Goal: Information Seeking & Learning: Learn about a topic

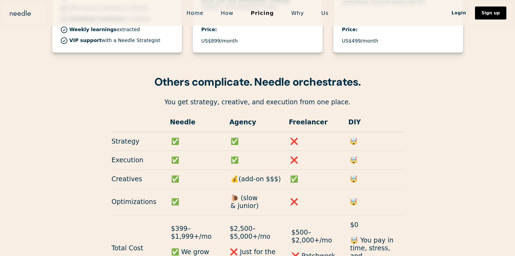
scroll to position [473, 0]
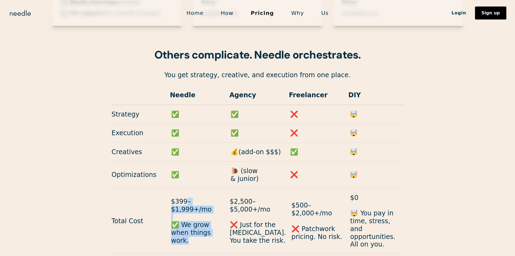
drag, startPoint x: 185, startPoint y: 173, endPoint x: 205, endPoint y: 201, distance: 34.2
click at [205, 201] on p "$399–$1,999+/mo ✅ We grow when things work." at bounding box center [197, 220] width 53 height 47
click at [207, 197] on p "$399–$1,999+/mo ✅ We grow when things work." at bounding box center [197, 220] width 53 height 47
drag, startPoint x: 203, startPoint y: 200, endPoint x: 171, endPoint y: 176, distance: 40.3
click at [171, 197] on p "$399–$1,999+/mo ✅ We grow when things work." at bounding box center [197, 220] width 53 height 47
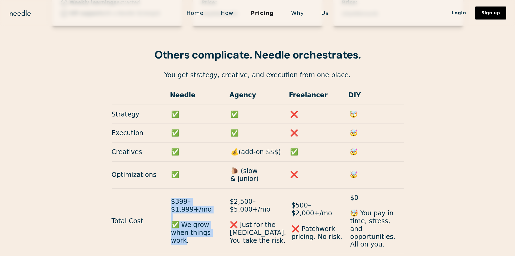
click at [171, 197] on p "$399–$1,999+/mo ✅ We grow when things work." at bounding box center [197, 220] width 53 height 47
drag, startPoint x: 171, startPoint y: 176, endPoint x: 216, endPoint y: 205, distance: 53.7
click at [216, 209] on div "Total Cost $399–$1,999+/mo ✅ We grow when things work. $2,500–$5,000+/mo ❌ Just…" at bounding box center [258, 221] width 292 height 66
click at [216, 205] on div "Total Cost $399–$1,999+/mo ✅ We grow when things work. $2,500–$5,000+/mo ❌ Just…" at bounding box center [258, 221] width 292 height 66
drag, startPoint x: 216, startPoint y: 202, endPoint x: 182, endPoint y: 172, distance: 44.6
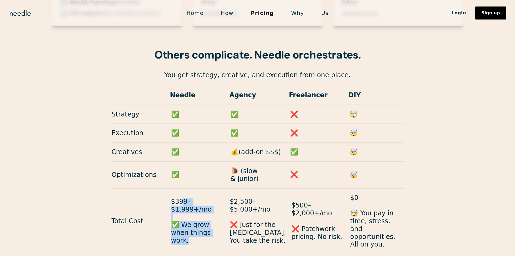
click at [182, 197] on p "$399–$1,999+/mo ✅ We grow when things work." at bounding box center [197, 220] width 53 height 47
drag, startPoint x: 182, startPoint y: 172, endPoint x: 213, endPoint y: 212, distance: 50.7
click at [213, 212] on div "Total Cost $399–$1,999+/mo ✅ We grow when things work. $2,500–$5,000+/mo ❌ Just…" at bounding box center [258, 221] width 292 height 66
click at [213, 209] on div "Total Cost $399–$1,999+/mo ✅ We grow when things work. $2,500–$5,000+/mo ❌ Just…" at bounding box center [258, 221] width 292 height 66
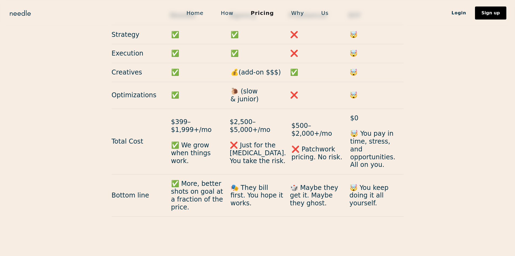
scroll to position [554, 0]
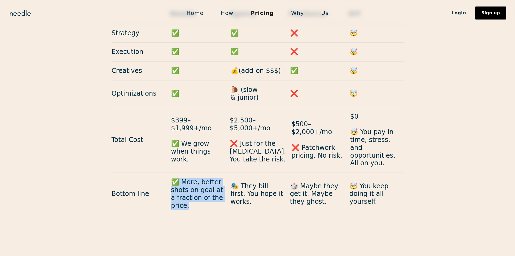
drag, startPoint x: 181, startPoint y: 147, endPoint x: 190, endPoint y: 169, distance: 24.2
click at [190, 178] on p "✅ More, better shots on goal at a fraction of the price." at bounding box center [198, 193] width 54 height 31
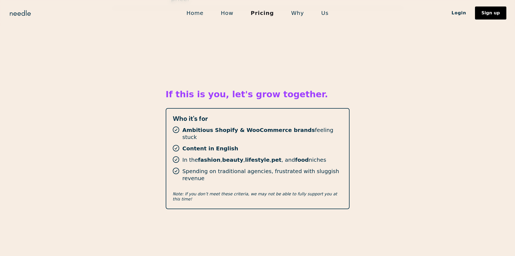
scroll to position [798, 0]
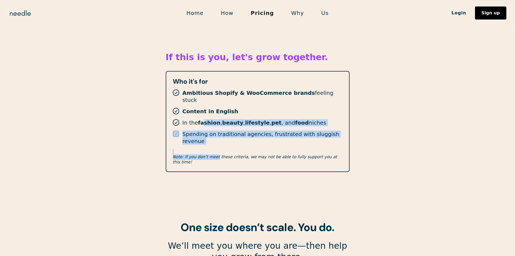
drag, startPoint x: 202, startPoint y: 77, endPoint x: 213, endPoint y: 106, distance: 31.0
click at [213, 106] on div "Who it's for Ambitious Shopify & WooCommerce brands feeling stuck Content in En…" at bounding box center [258, 121] width 184 height 101
click at [220, 149] on p "Note: If you don’t meet these criteria, we may not be able to fully support you…" at bounding box center [258, 157] width 170 height 16
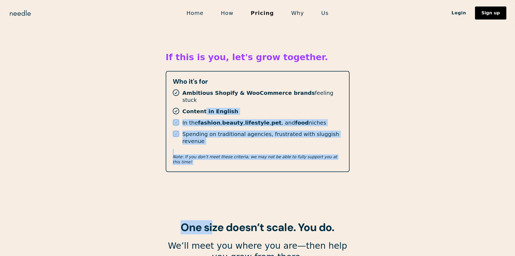
drag, startPoint x: 203, startPoint y: 70, endPoint x: 214, endPoint y: 154, distance: 84.6
click at [214, 154] on div "If this is you, let's grow together. Who it's for Ambitious Shopify & WooCommer…" at bounding box center [258, 216] width 184 height 424
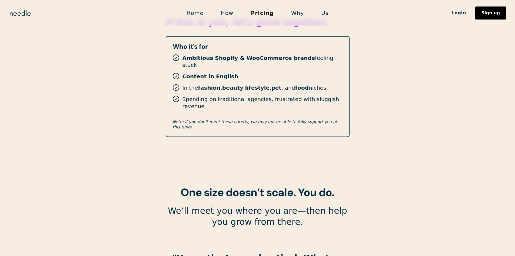
scroll to position [825, 0]
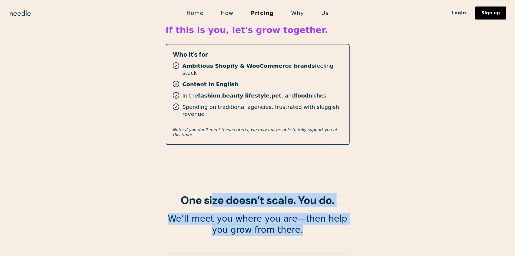
drag, startPoint x: 211, startPoint y: 137, endPoint x: 334, endPoint y: 187, distance: 132.7
click at [253, 187] on div "If this is you, let's grow together. Who it's for Ambitious Shopify & WooCommer…" at bounding box center [258, 189] width 184 height 424
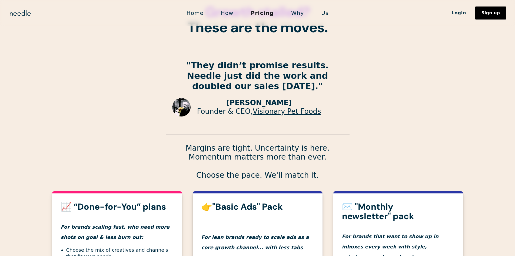
scroll to position [0, 0]
